Goal: Transaction & Acquisition: Purchase product/service

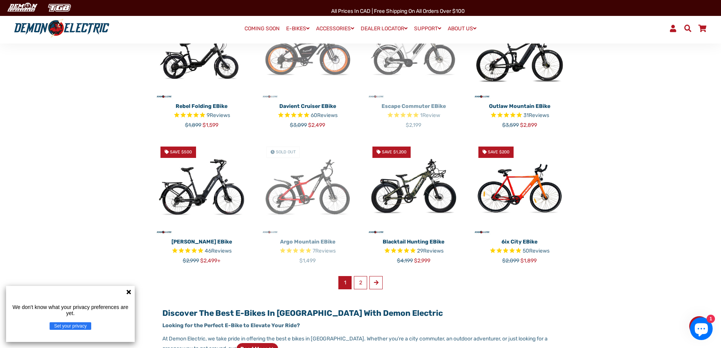
scroll to position [379, 0]
click at [360, 281] on link "2" at bounding box center [360, 282] width 13 height 13
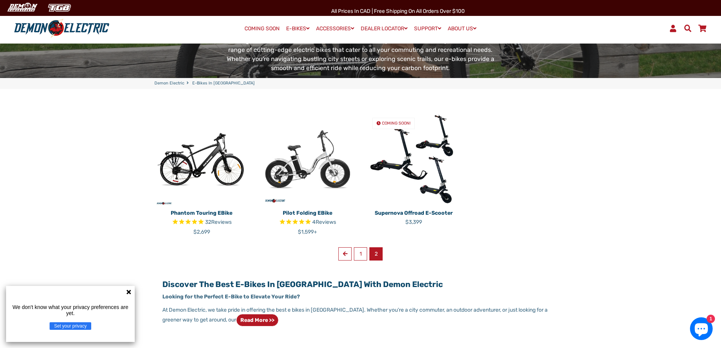
scroll to position [151, 0]
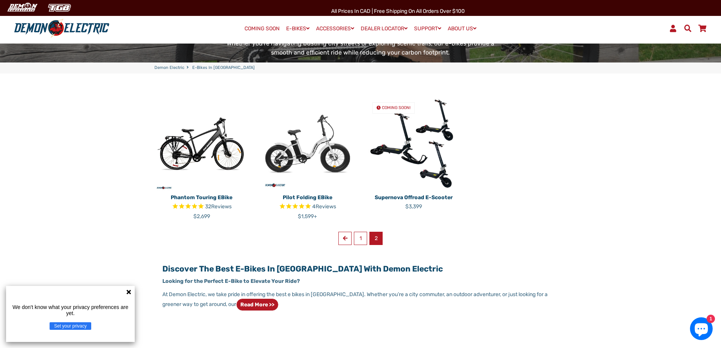
click at [302, 149] on img at bounding box center [307, 143] width 95 height 95
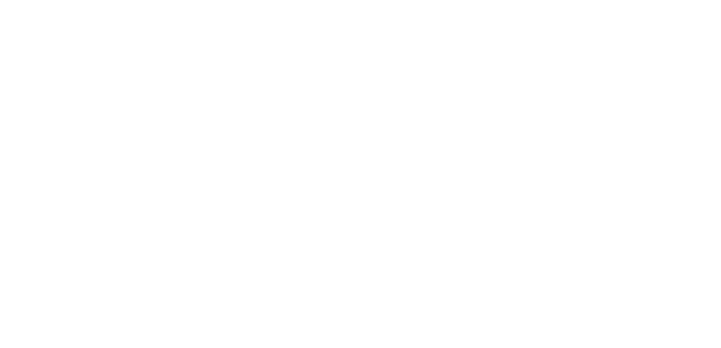
select select "******"
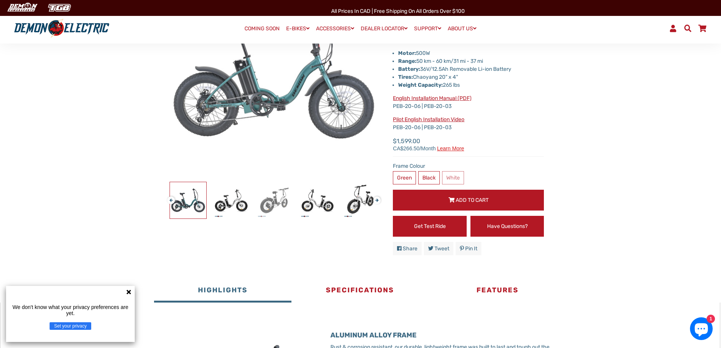
scroll to position [151, 0]
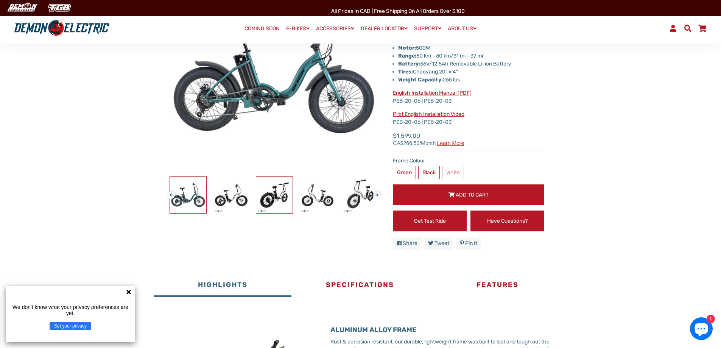
click at [271, 200] on img at bounding box center [274, 195] width 36 height 36
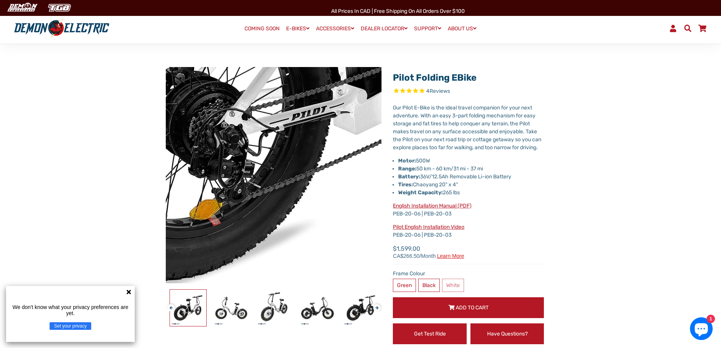
scroll to position [38, 0]
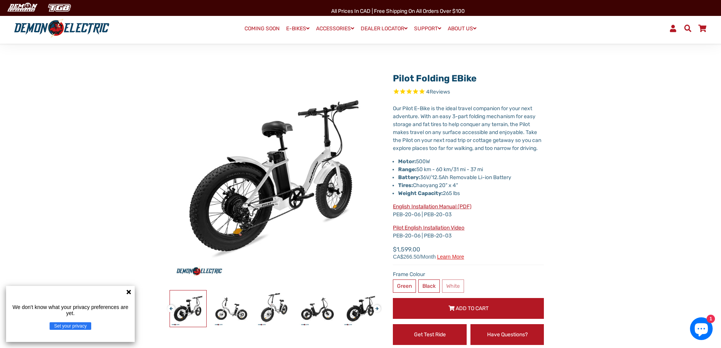
click at [195, 313] on img at bounding box center [188, 308] width 36 height 36
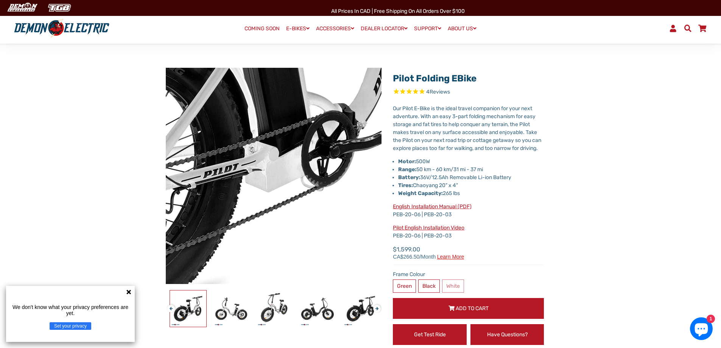
click at [284, 217] on img at bounding box center [247, 68] width 775 height 775
